Goal: Transaction & Acquisition: Download file/media

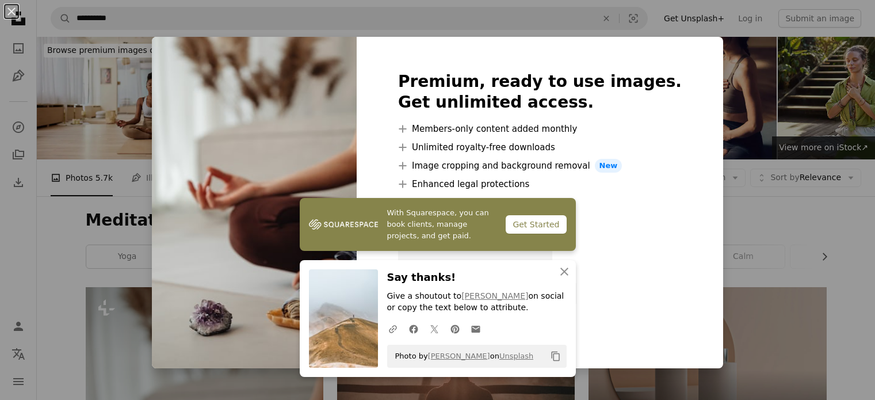
scroll to position [215, 0]
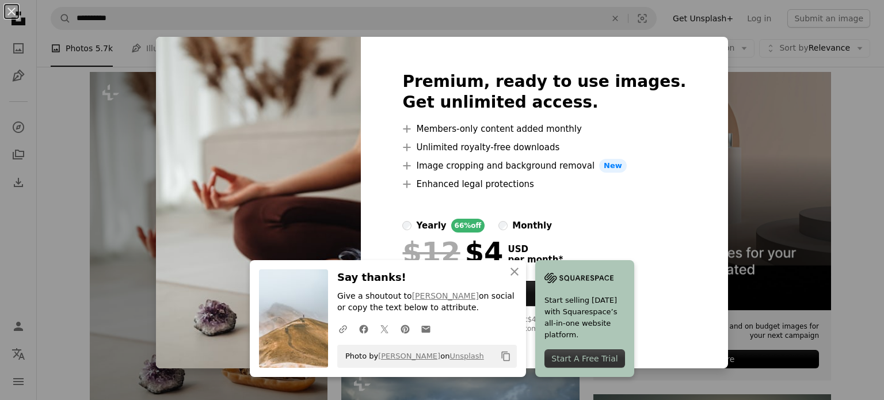
click at [104, 151] on div "An X shape An X shape Close Say thanks! Give a shoutout to [PERSON_NAME] on soc…" at bounding box center [442, 200] width 884 height 400
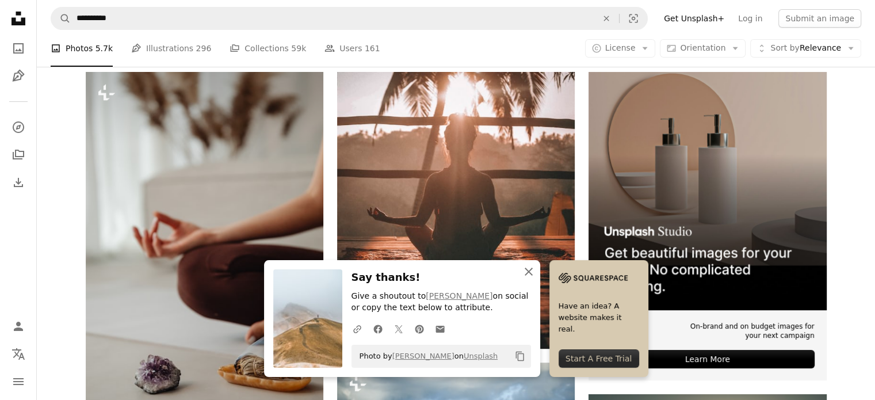
click at [533, 274] on icon "button" at bounding box center [529, 272] width 8 height 8
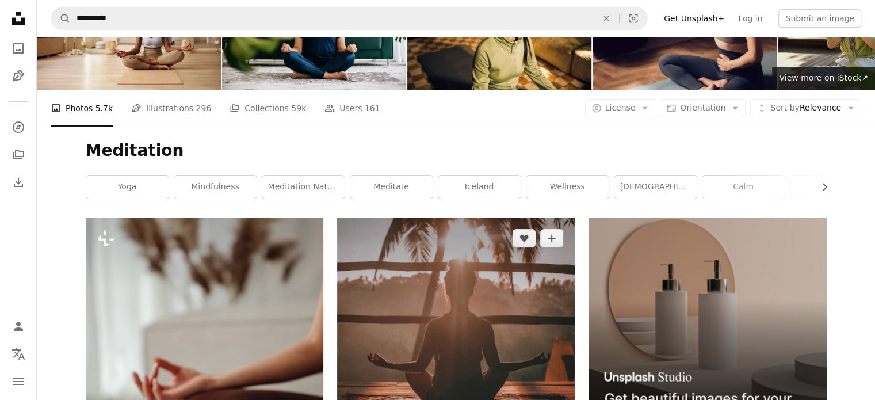
scroll to position [69, 0]
